Goal: Task Accomplishment & Management: Manage account settings

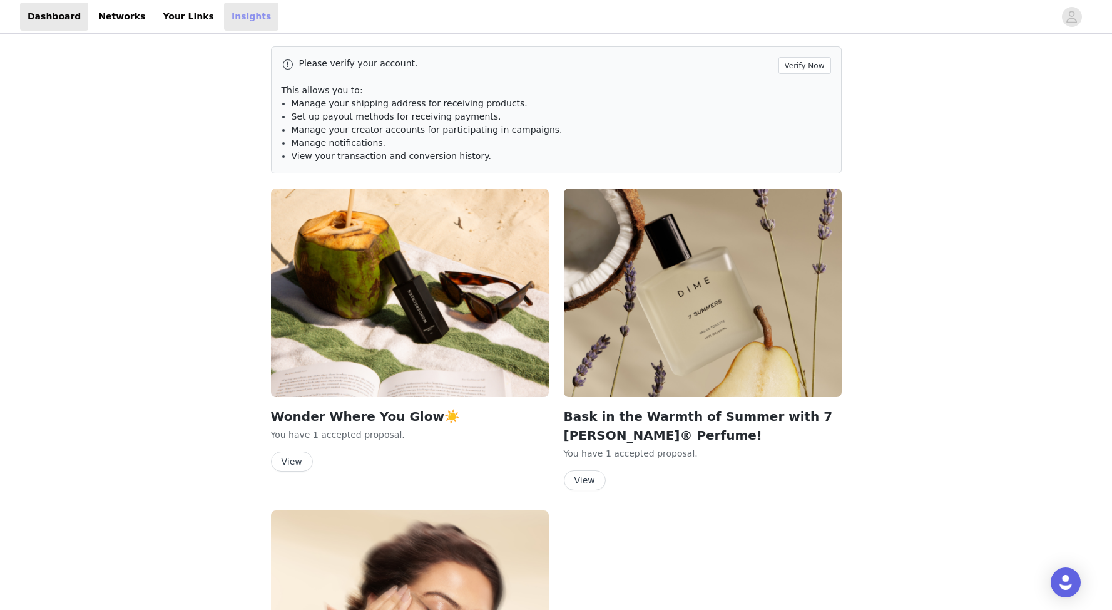
click at [224, 19] on link "Insights" at bounding box center [251, 17] width 54 height 28
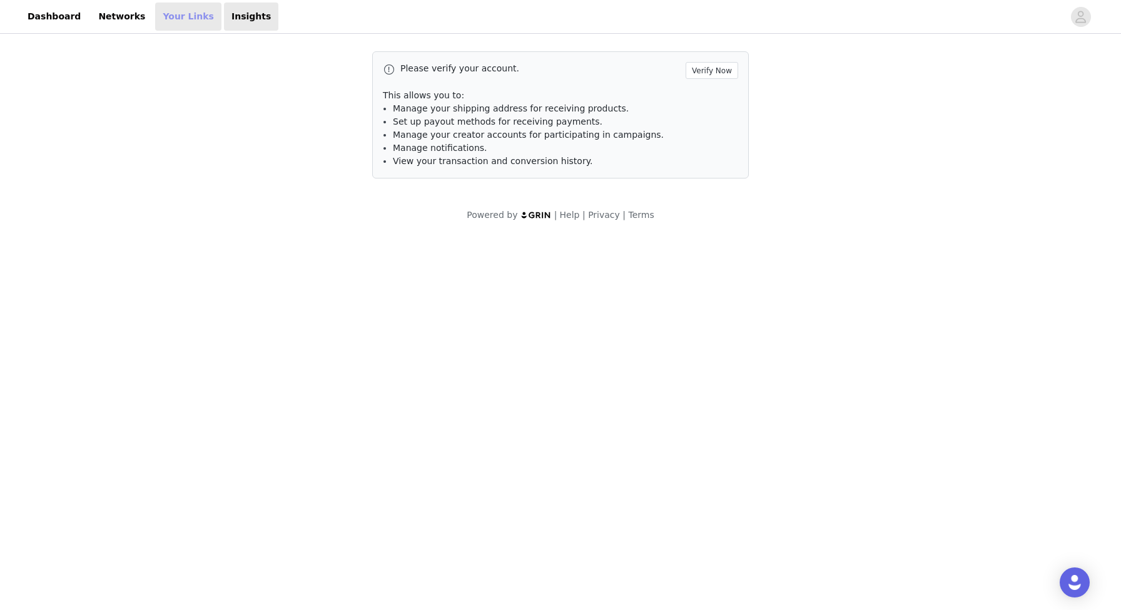
click at [167, 21] on link "Your Links" at bounding box center [188, 17] width 66 height 28
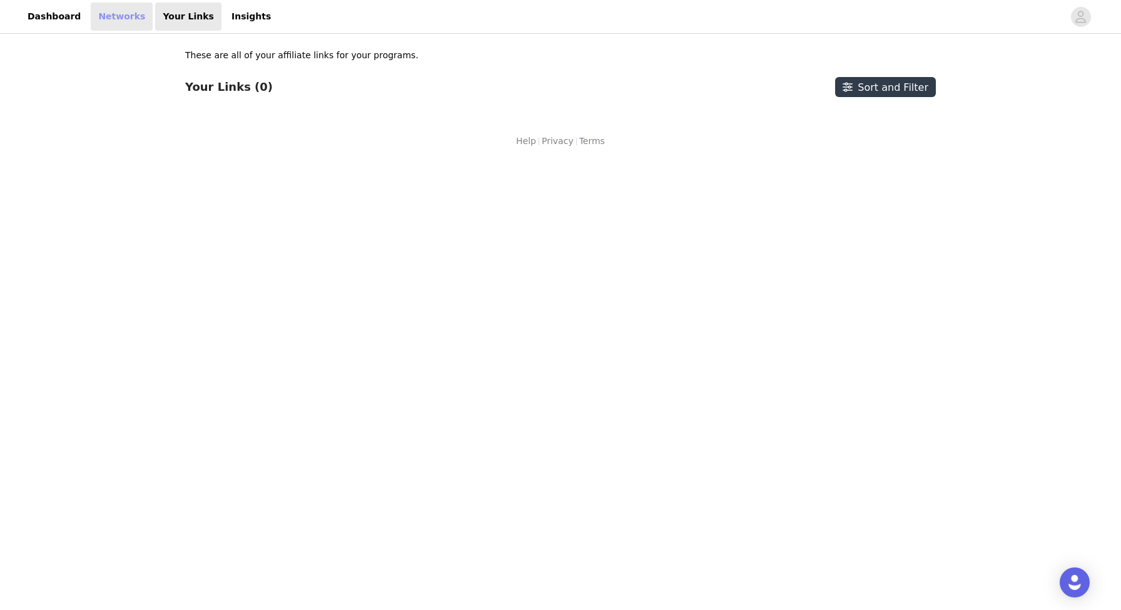
click at [123, 25] on link "Networks" at bounding box center [122, 17] width 62 height 28
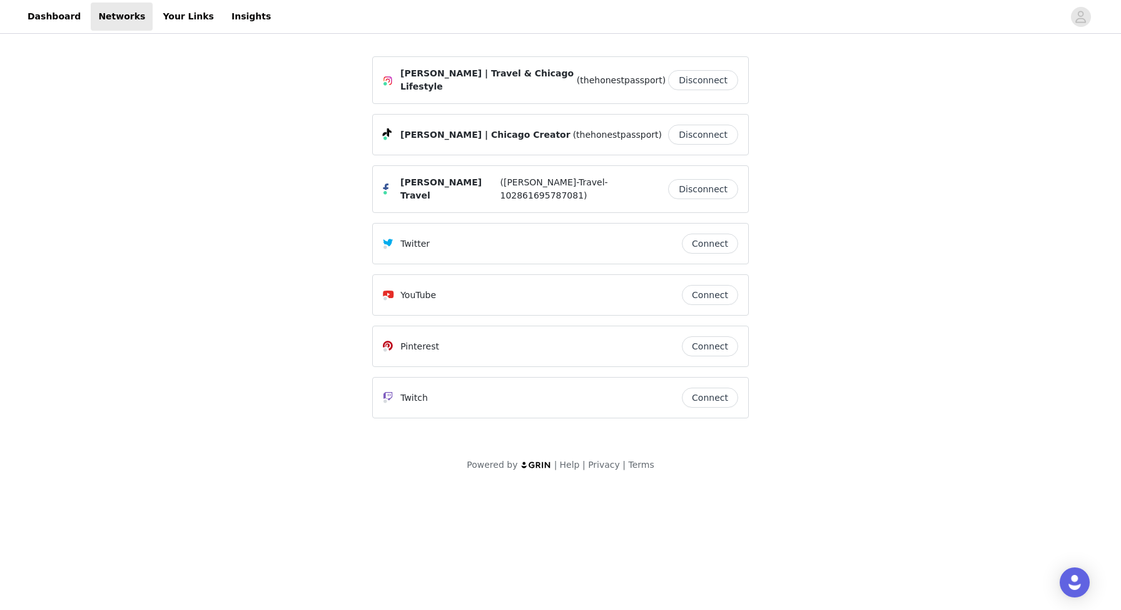
click at [690, 179] on button "Disconnect" at bounding box center [703, 189] width 70 height 20
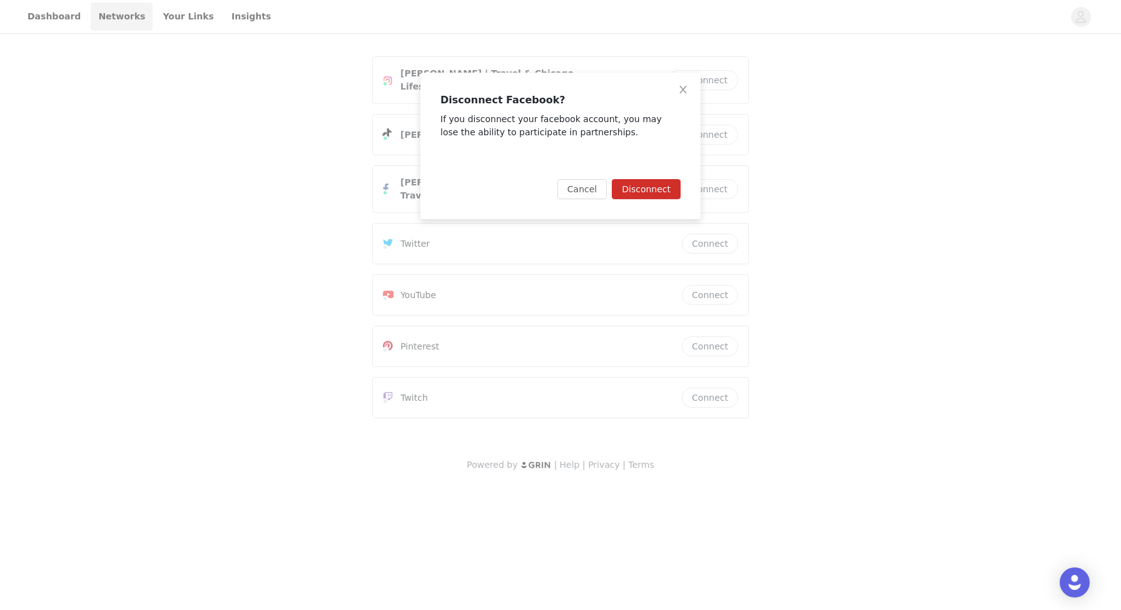
click at [660, 189] on button "Disconnect" at bounding box center [646, 189] width 69 height 20
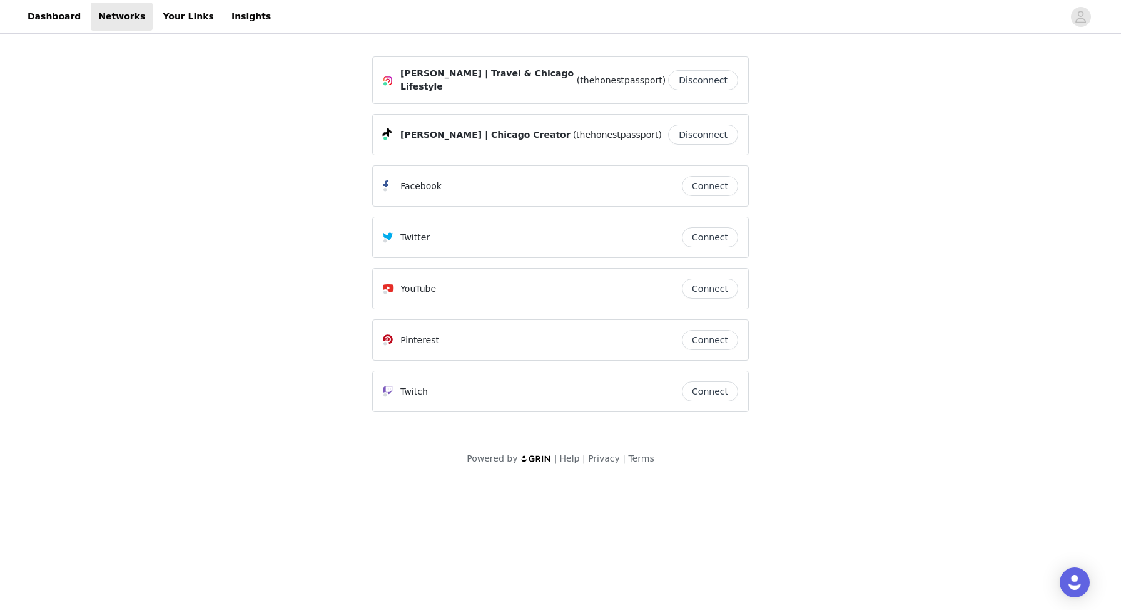
click at [708, 133] on button "Disconnect" at bounding box center [703, 135] width 70 height 20
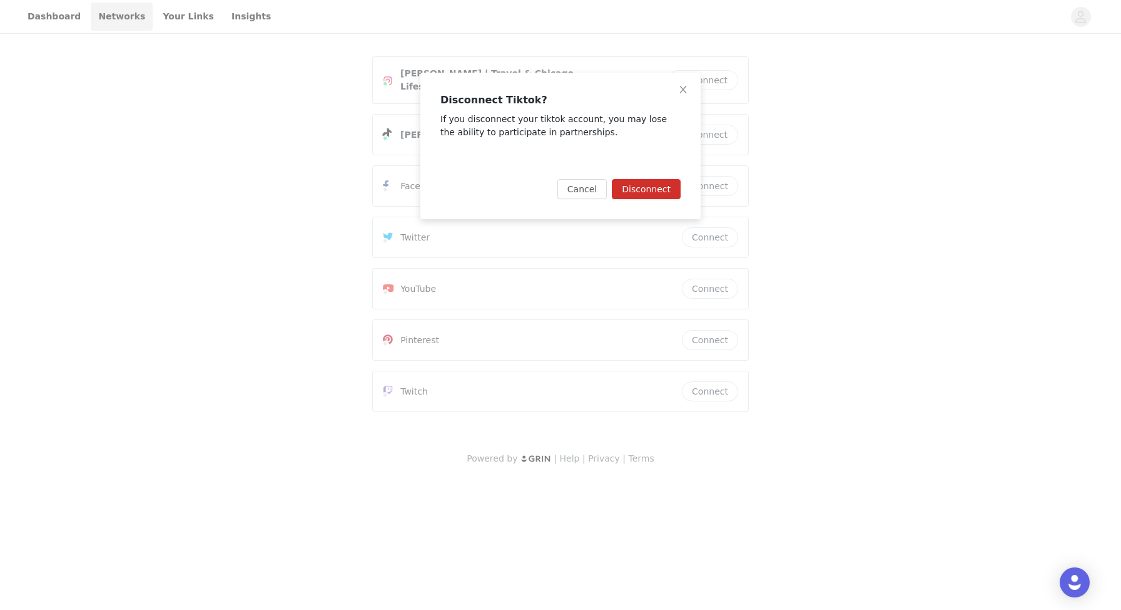
click at [671, 188] on button "Disconnect" at bounding box center [646, 189] width 69 height 20
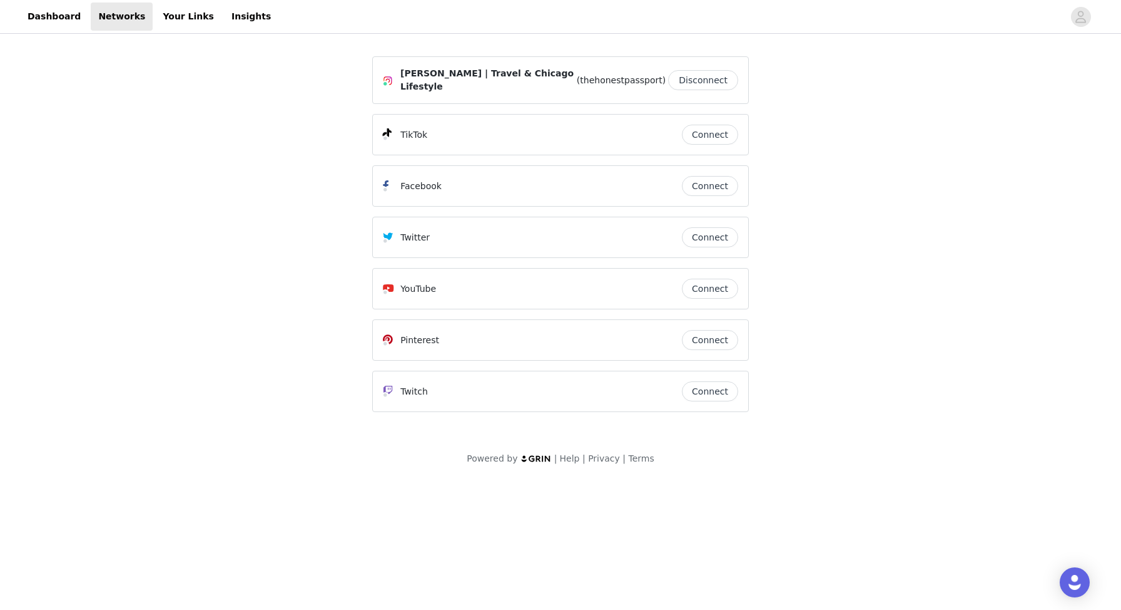
click at [710, 79] on button "Disconnect" at bounding box center [703, 80] width 70 height 20
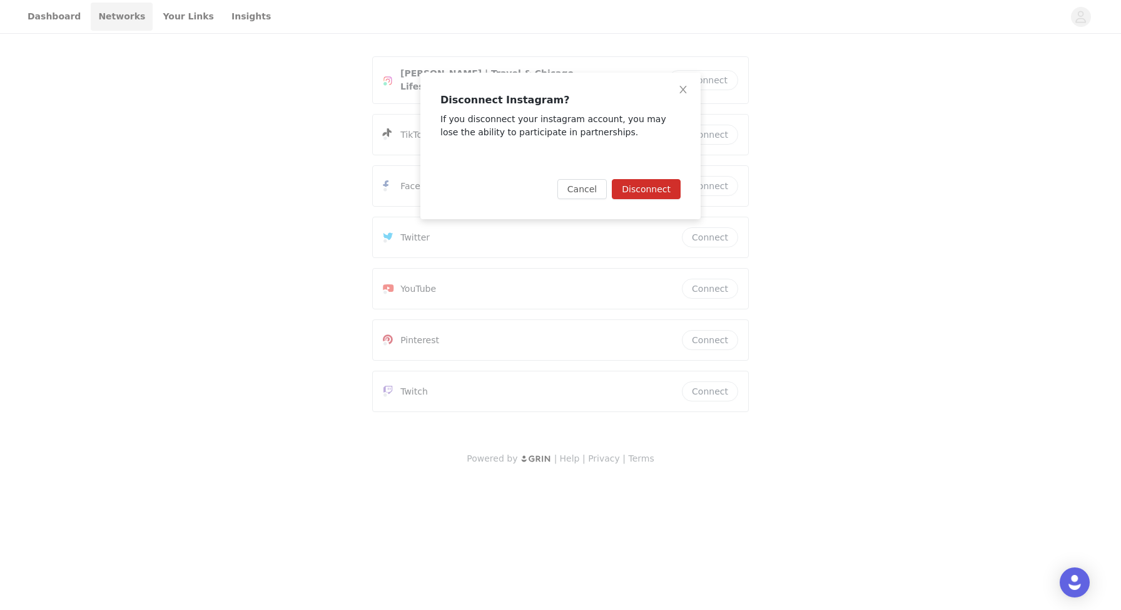
click at [669, 183] on button "Disconnect" at bounding box center [646, 189] width 69 height 20
